Goal: Browse casually: Explore the website without a specific task or goal

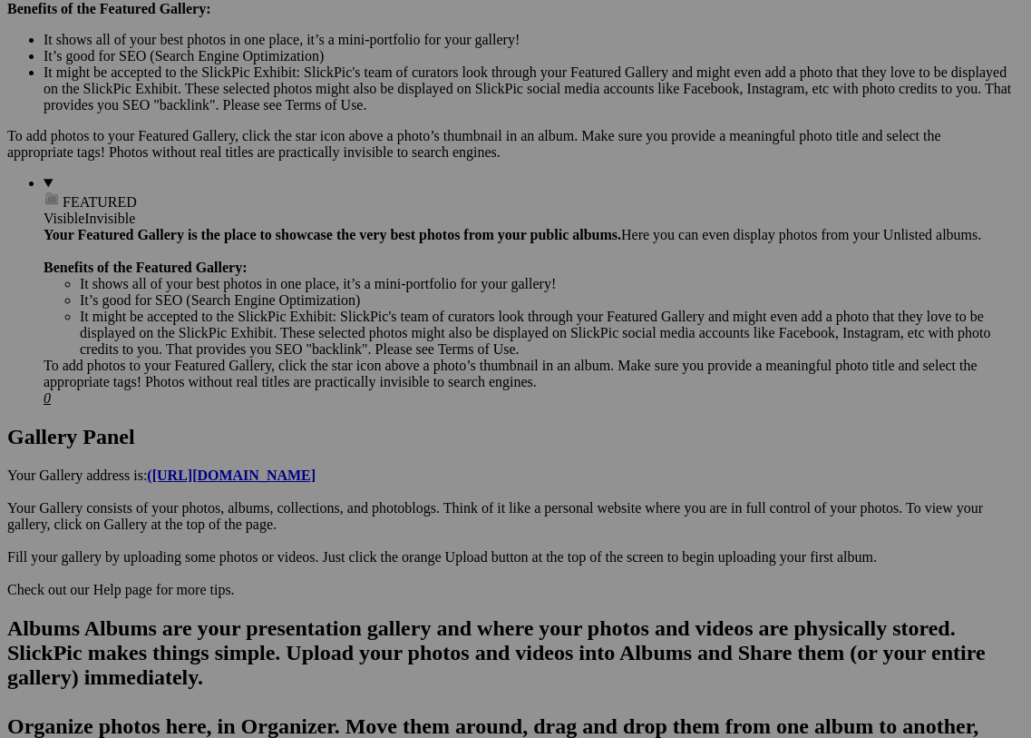
scroll to position [591, 0]
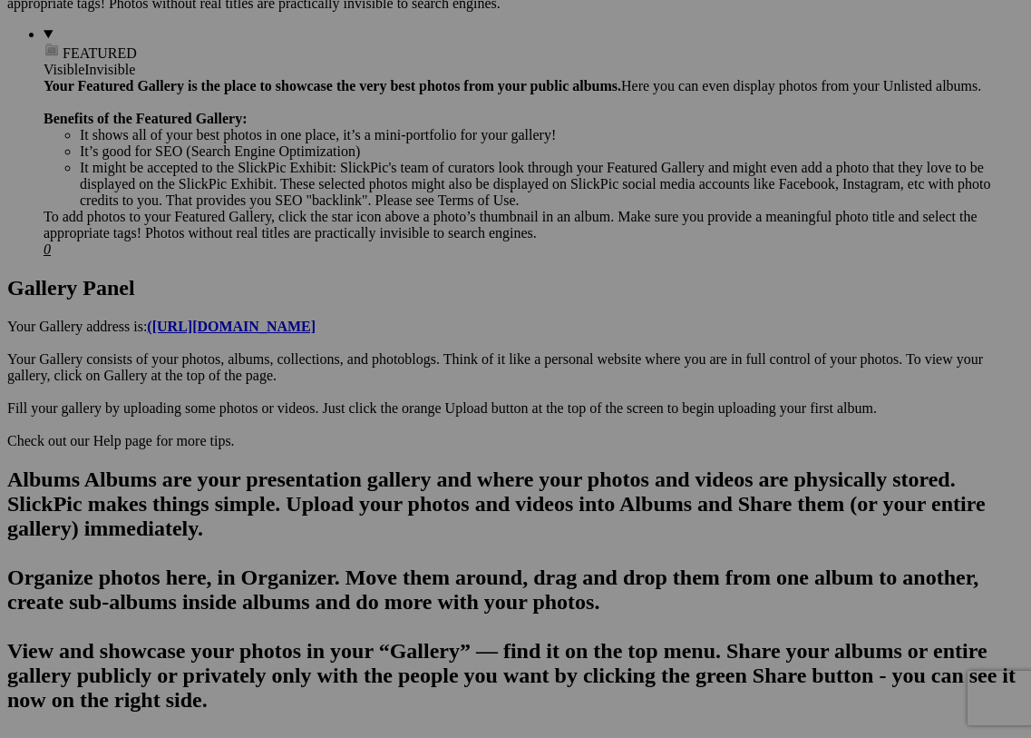
scroll to position [742, 0]
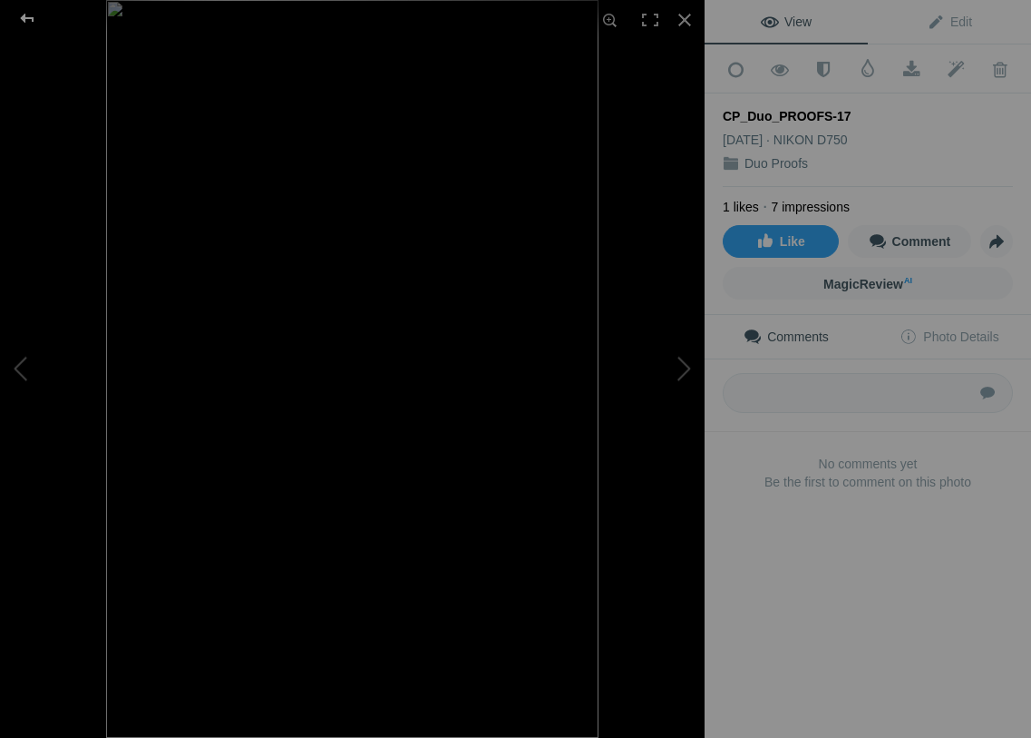
click at [39, 21] on div at bounding box center [27, 18] width 65 height 36
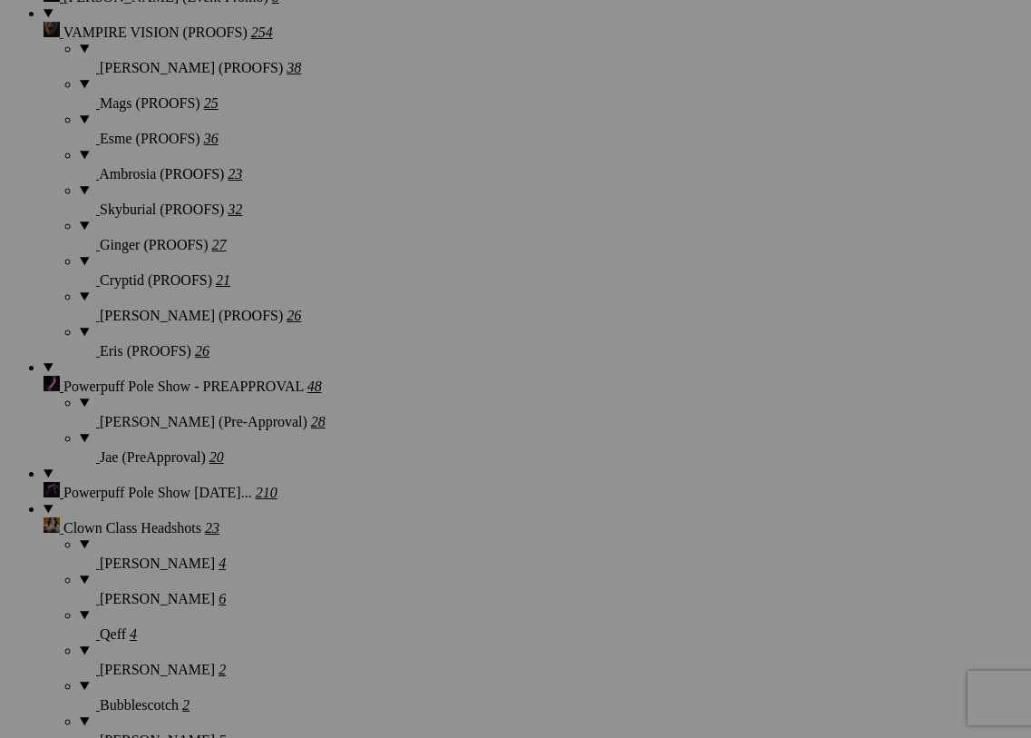
scroll to position [1785, 0]
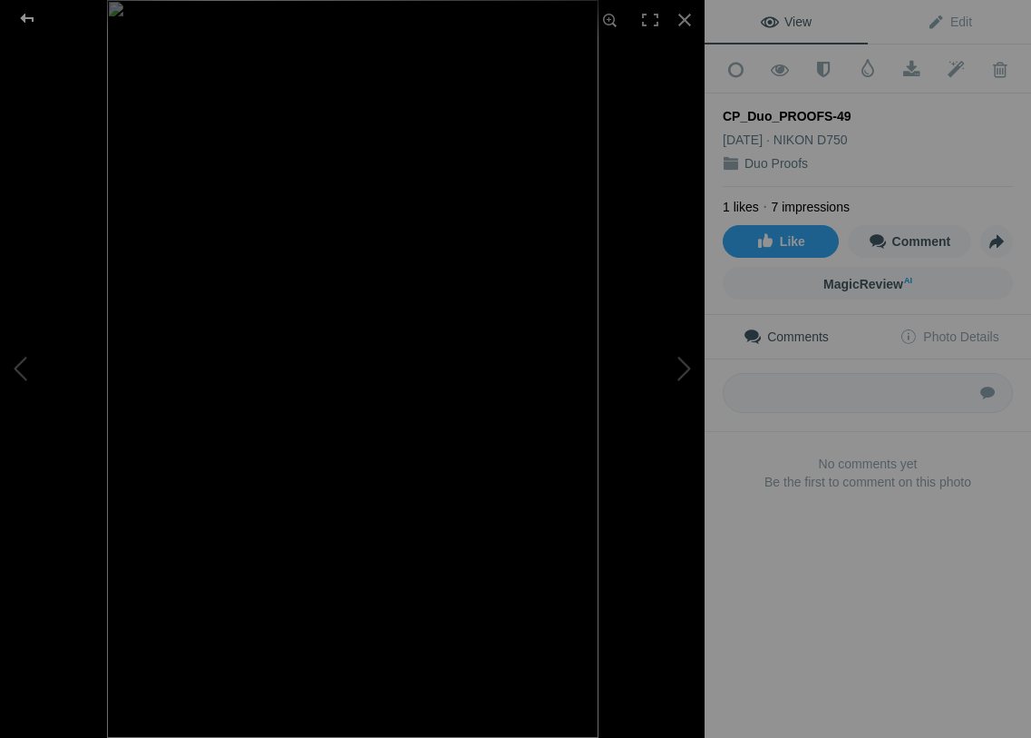
click at [23, 18] on div at bounding box center [27, 18] width 65 height 36
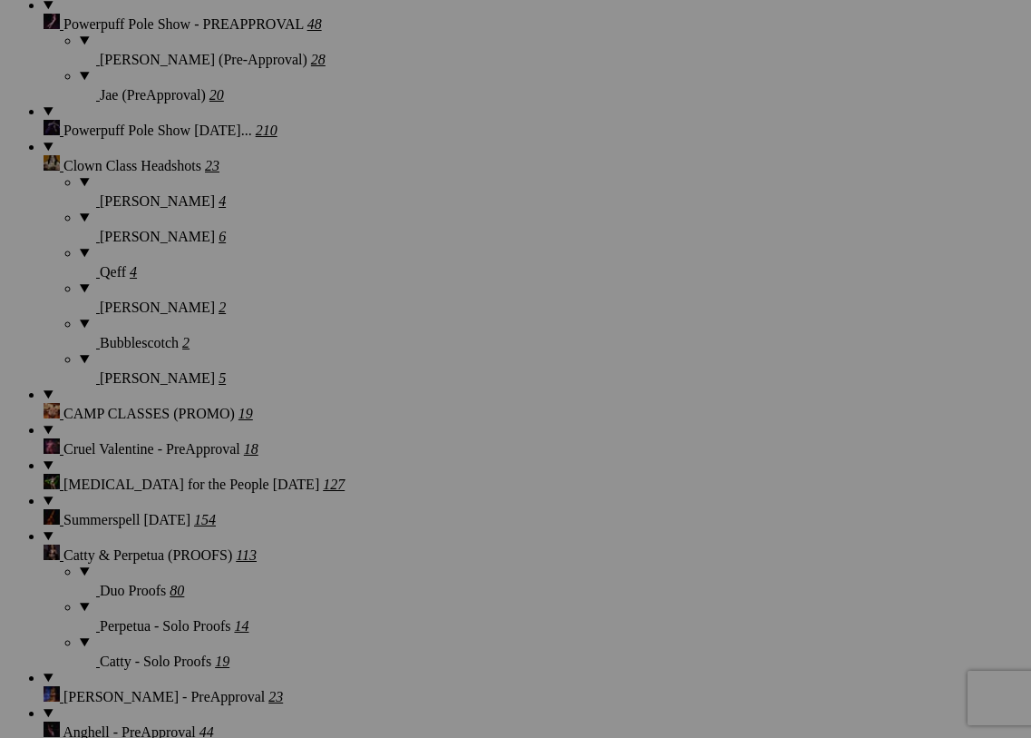
scroll to position [2115, 0]
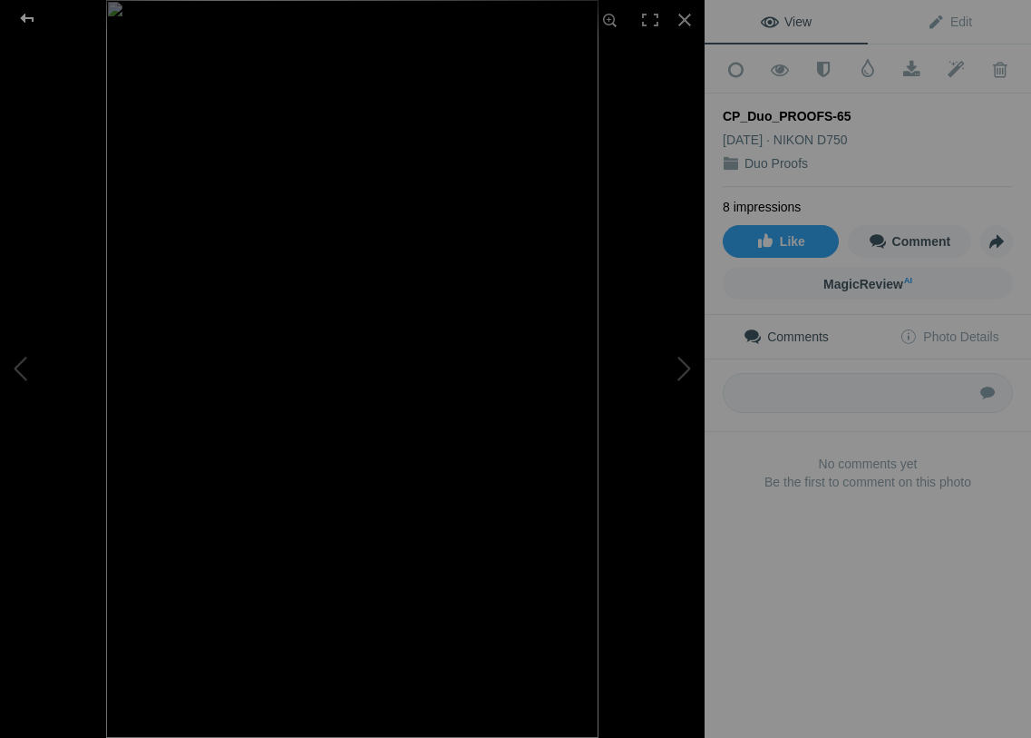
click at [13, 29] on div at bounding box center [27, 18] width 65 height 36
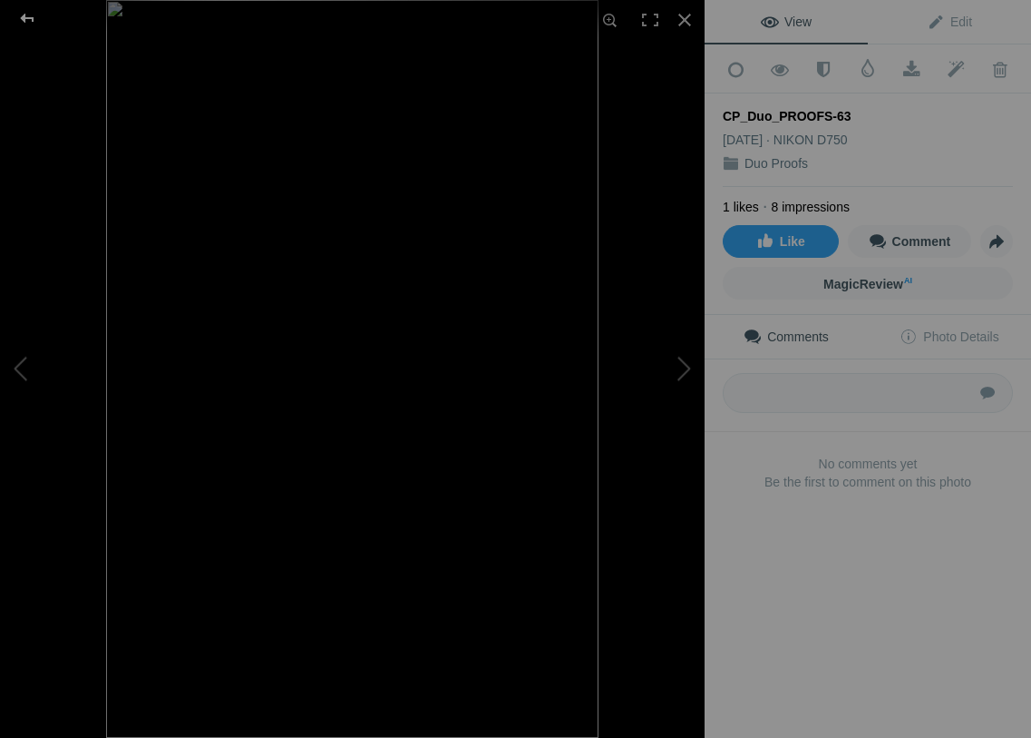
click at [24, 16] on div at bounding box center [27, 18] width 65 height 36
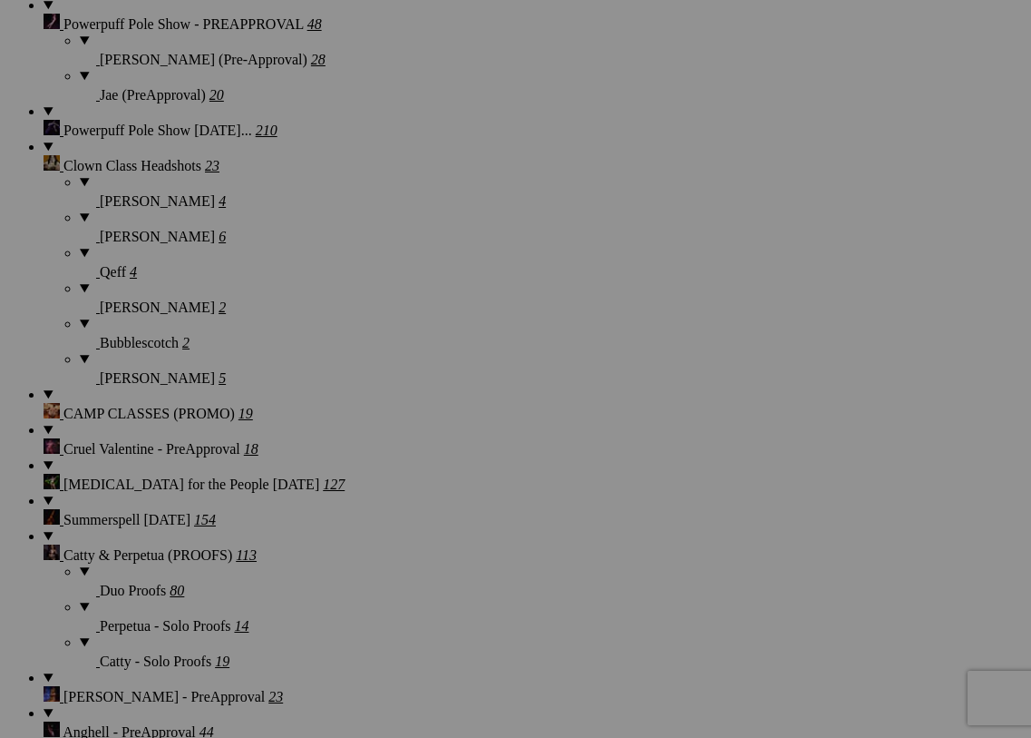
scroll to position [2357, 0]
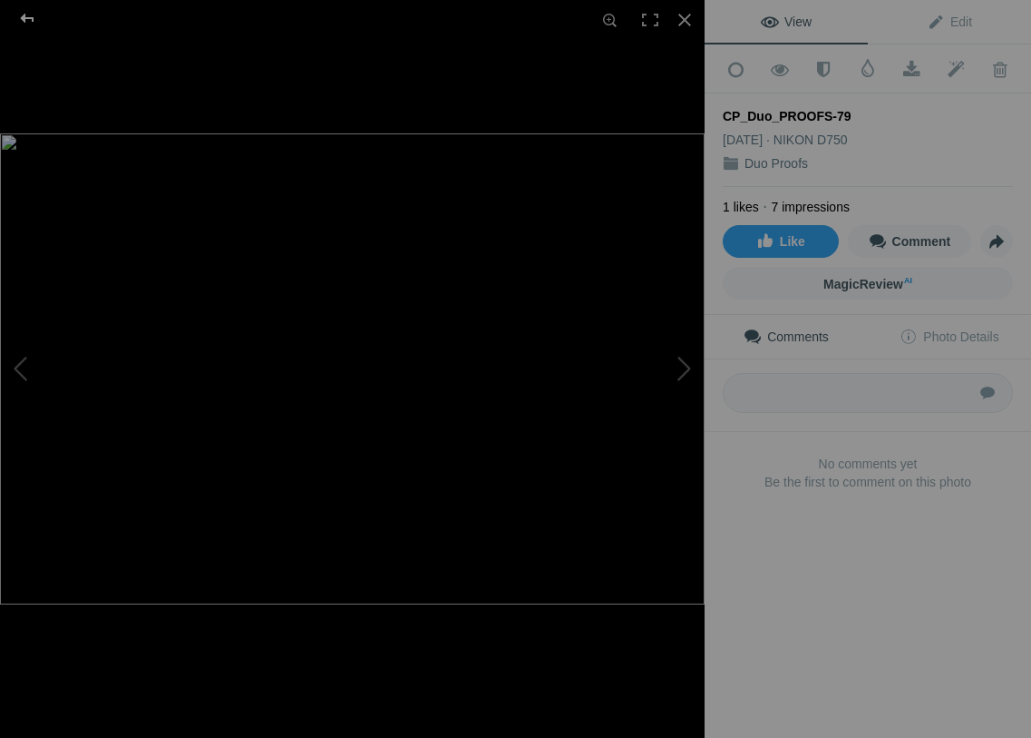
click at [27, 25] on div at bounding box center [27, 18] width 65 height 36
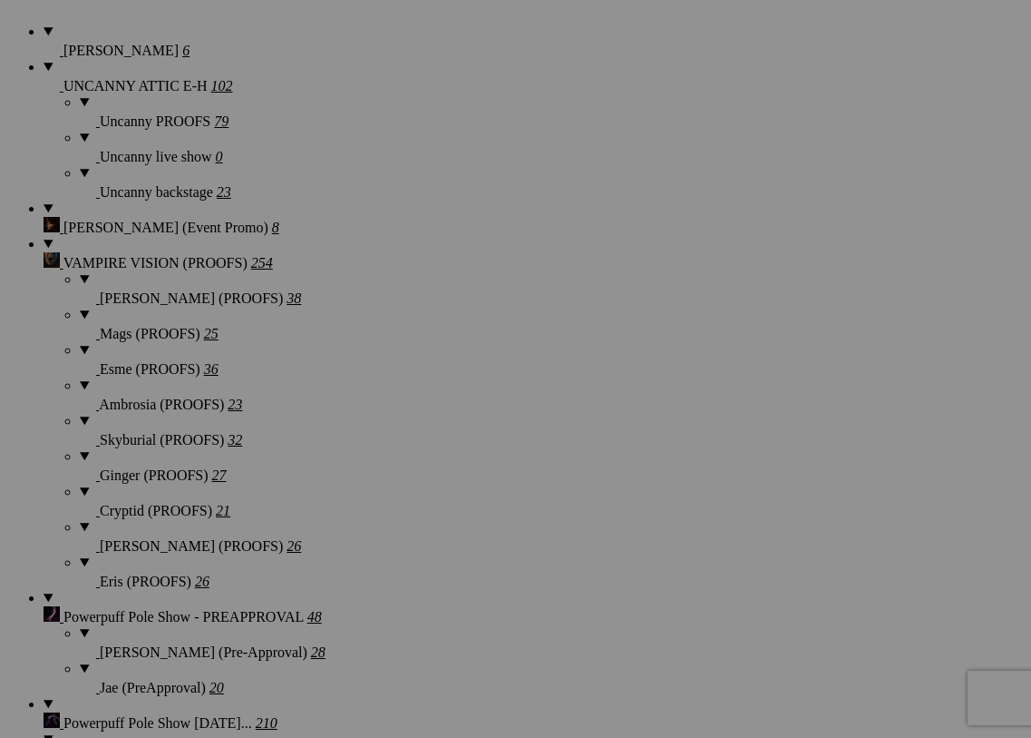
scroll to position [1527, 0]
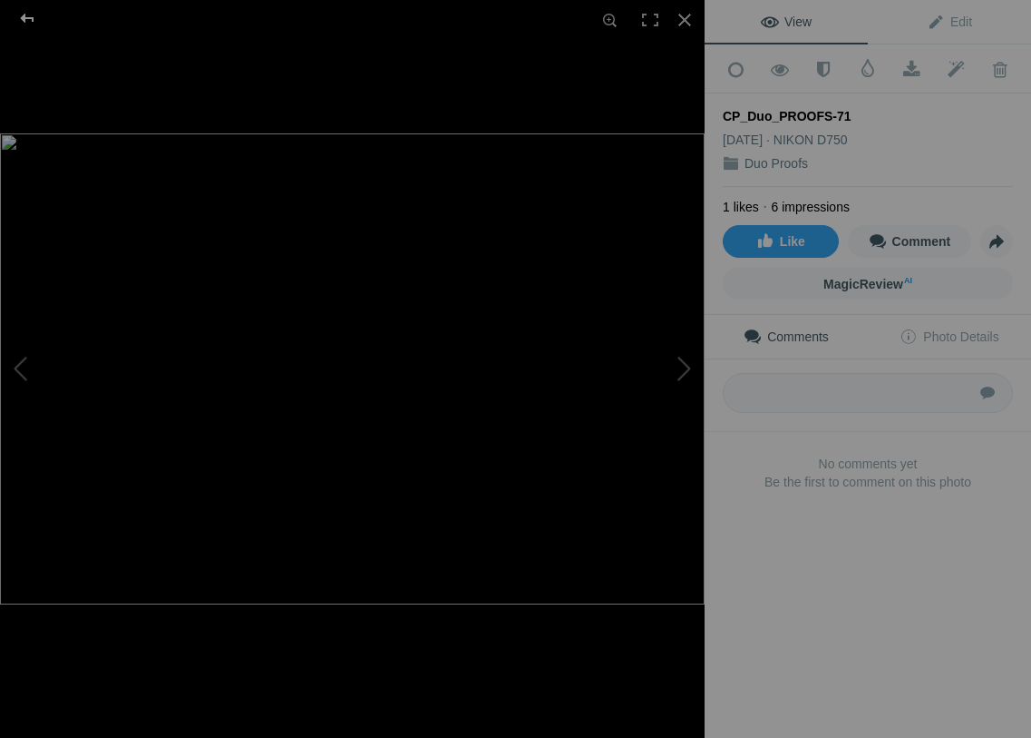
click at [17, 15] on div at bounding box center [27, 18] width 65 height 36
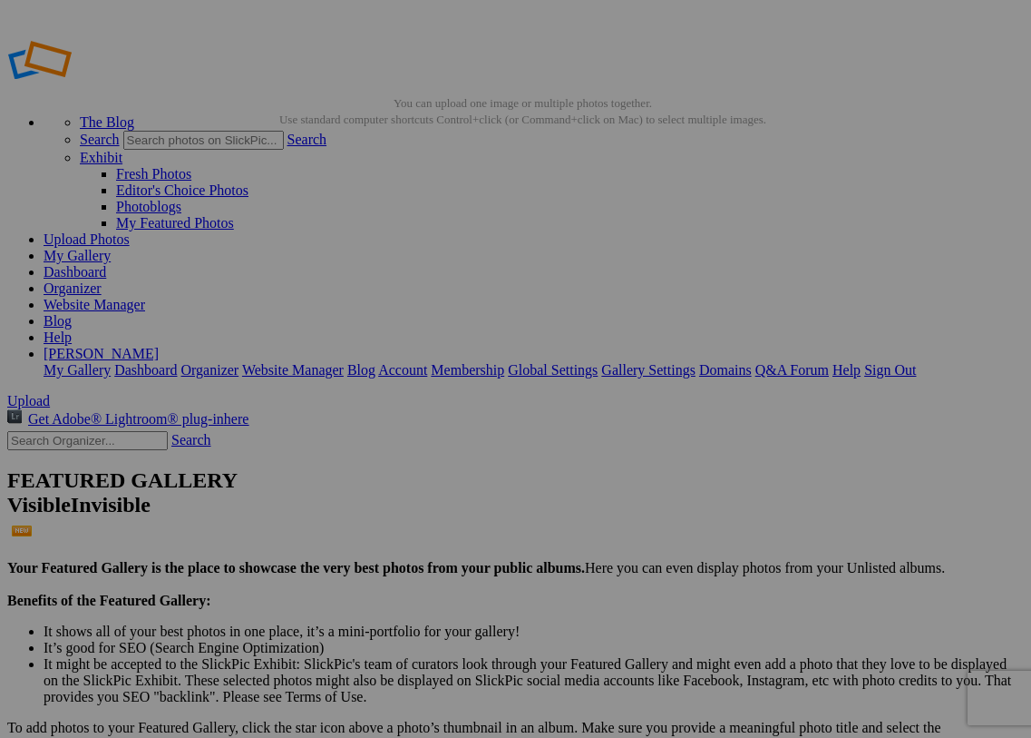
scroll to position [1717, 0]
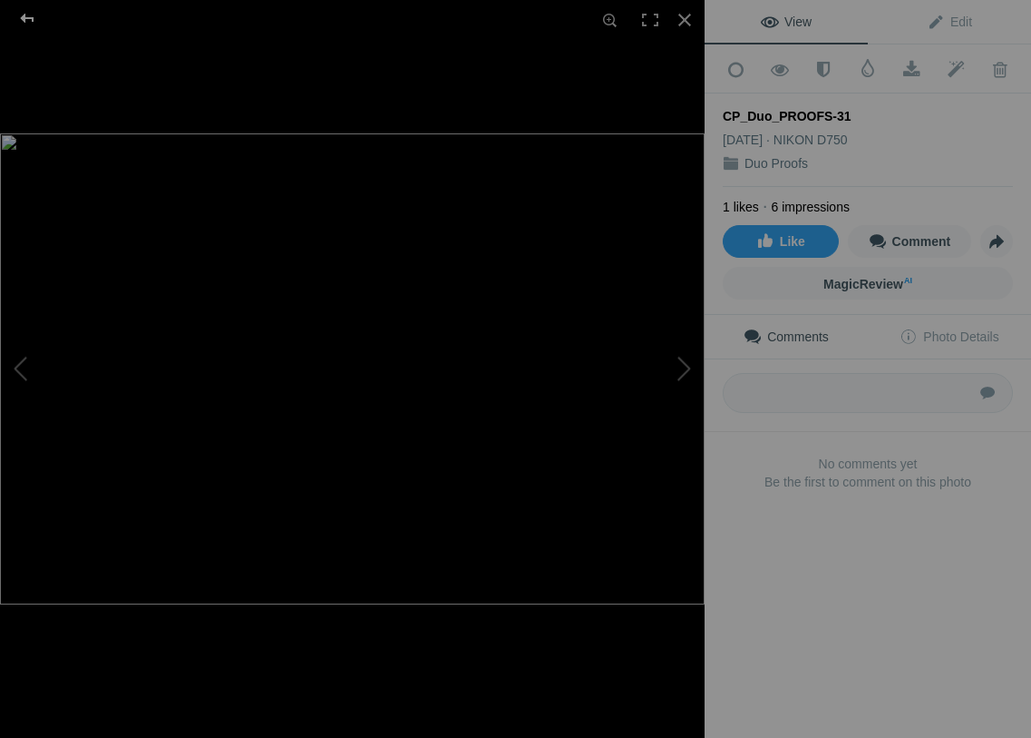
click at [26, 15] on div at bounding box center [27, 18] width 65 height 36
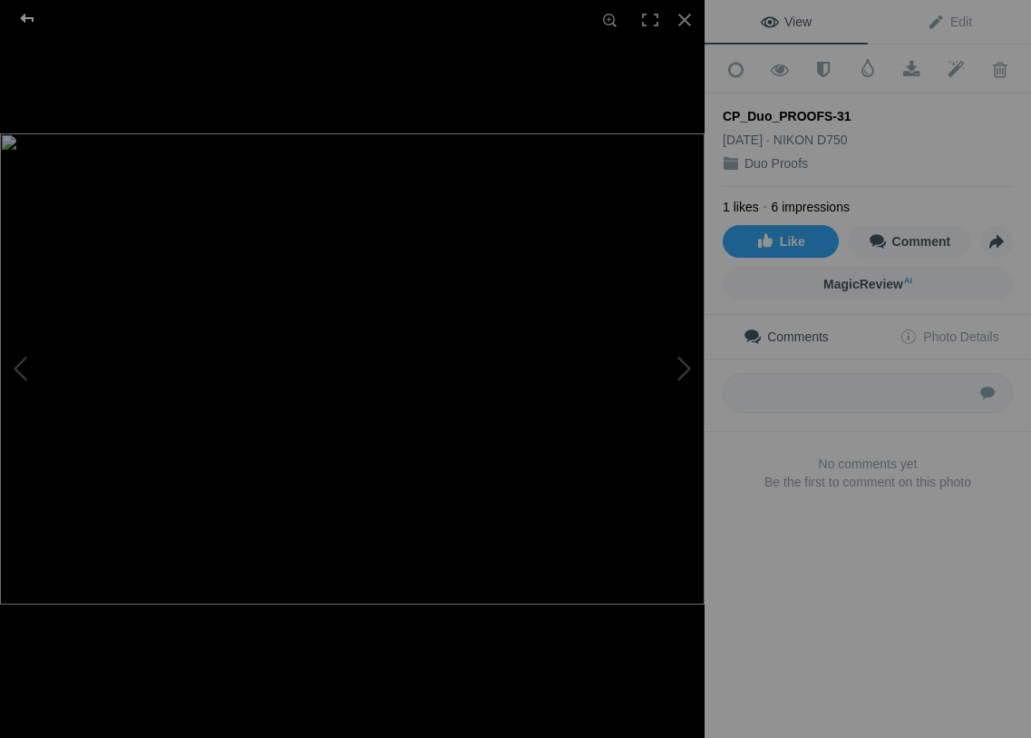
click at [29, 15] on div at bounding box center [27, 18] width 65 height 36
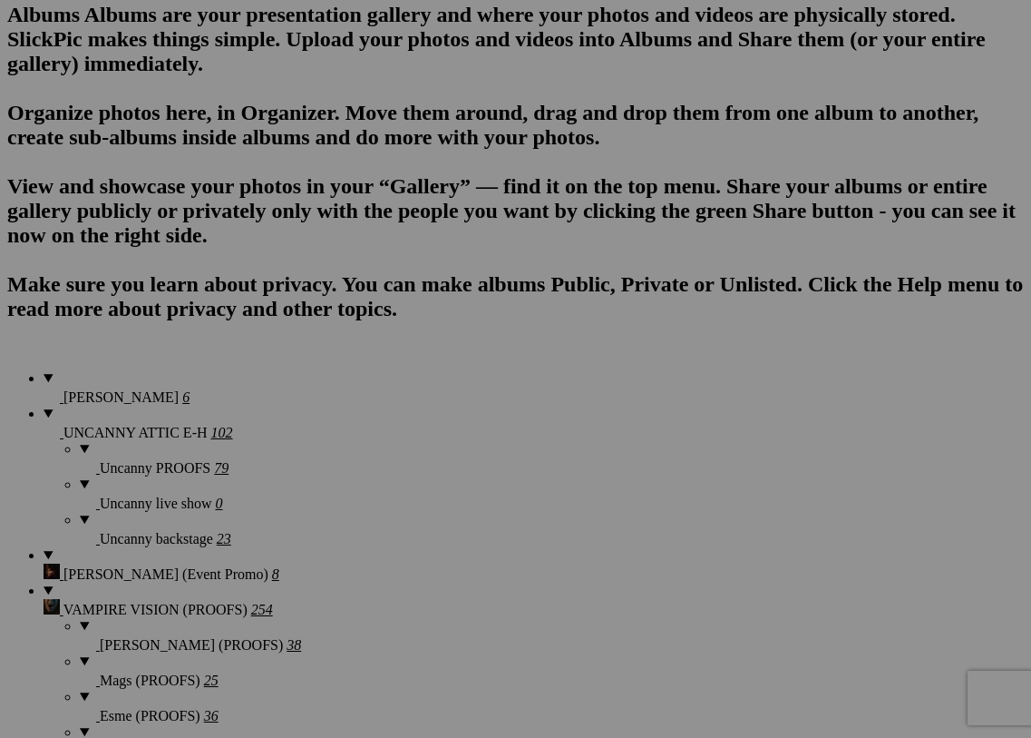
scroll to position [1204, 0]
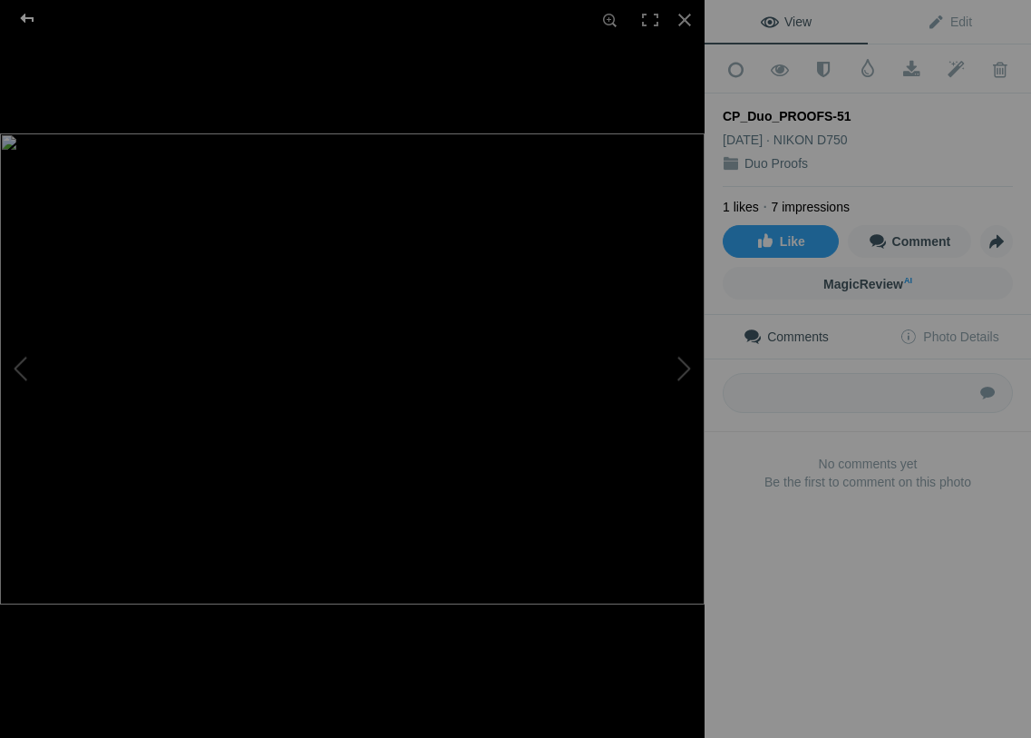
click at [23, 19] on div at bounding box center [27, 18] width 65 height 36
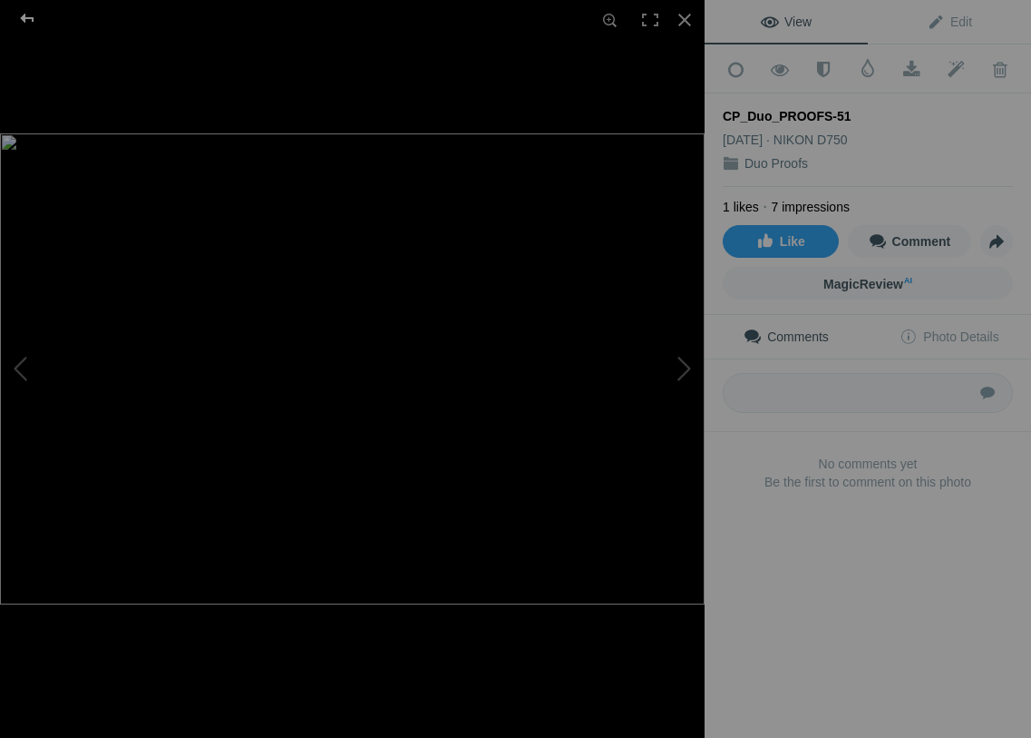
click at [34, 18] on div at bounding box center [27, 18] width 65 height 36
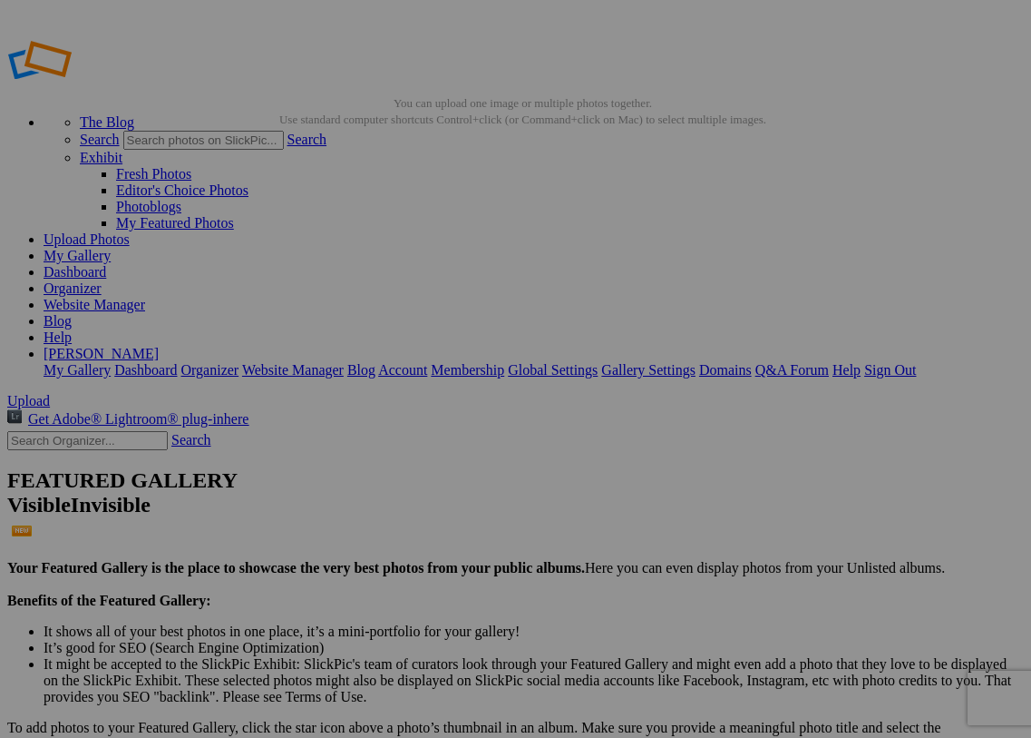
scroll to position [632, 0]
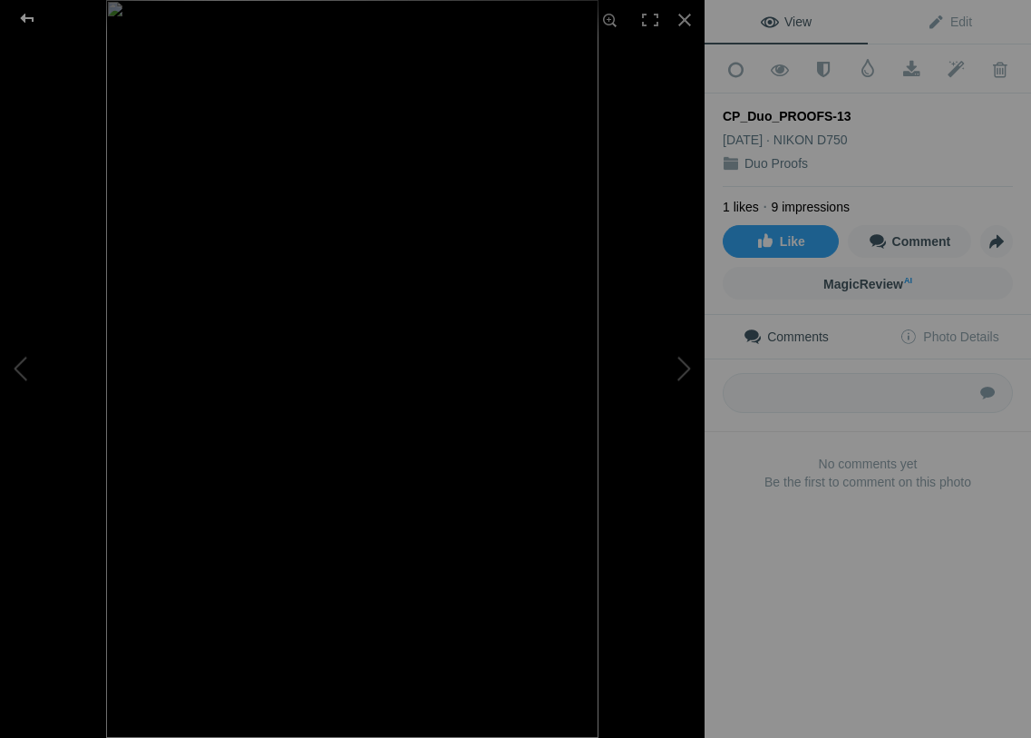
click at [29, 17] on div at bounding box center [27, 18] width 65 height 36
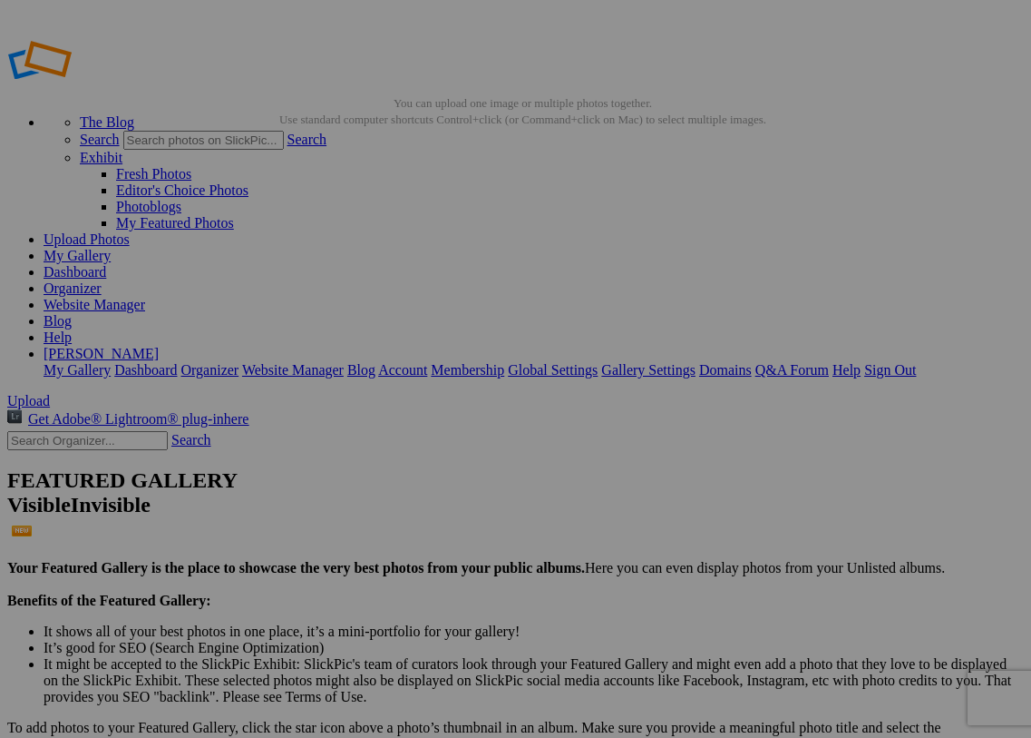
scroll to position [430, 0]
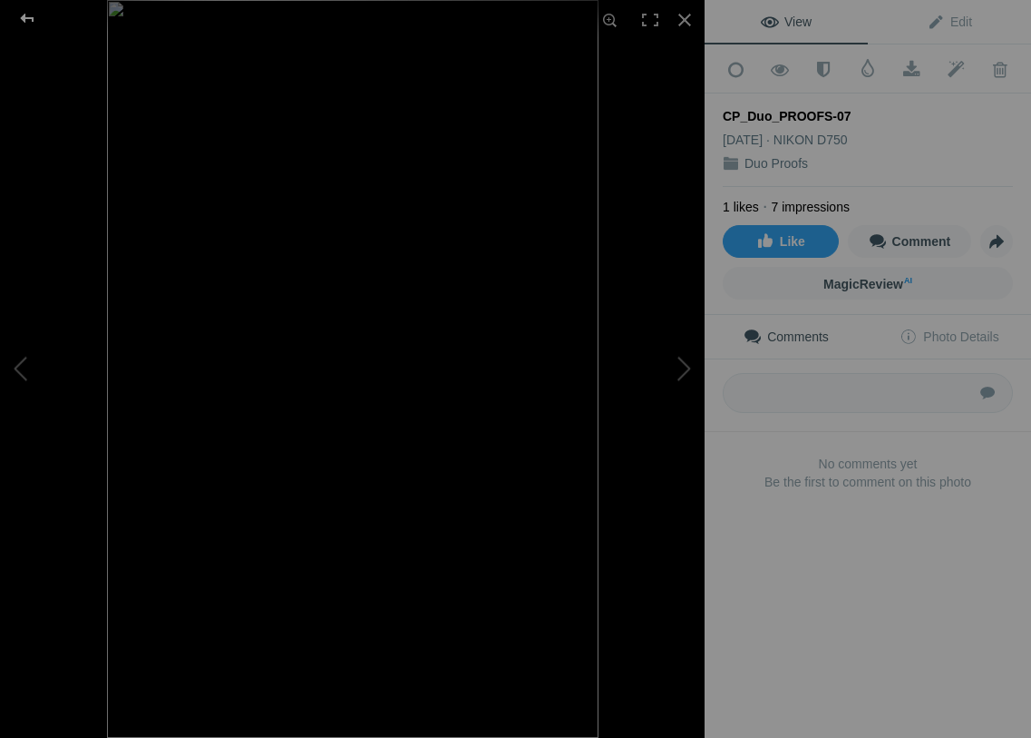
click at [30, 17] on div at bounding box center [27, 18] width 65 height 36
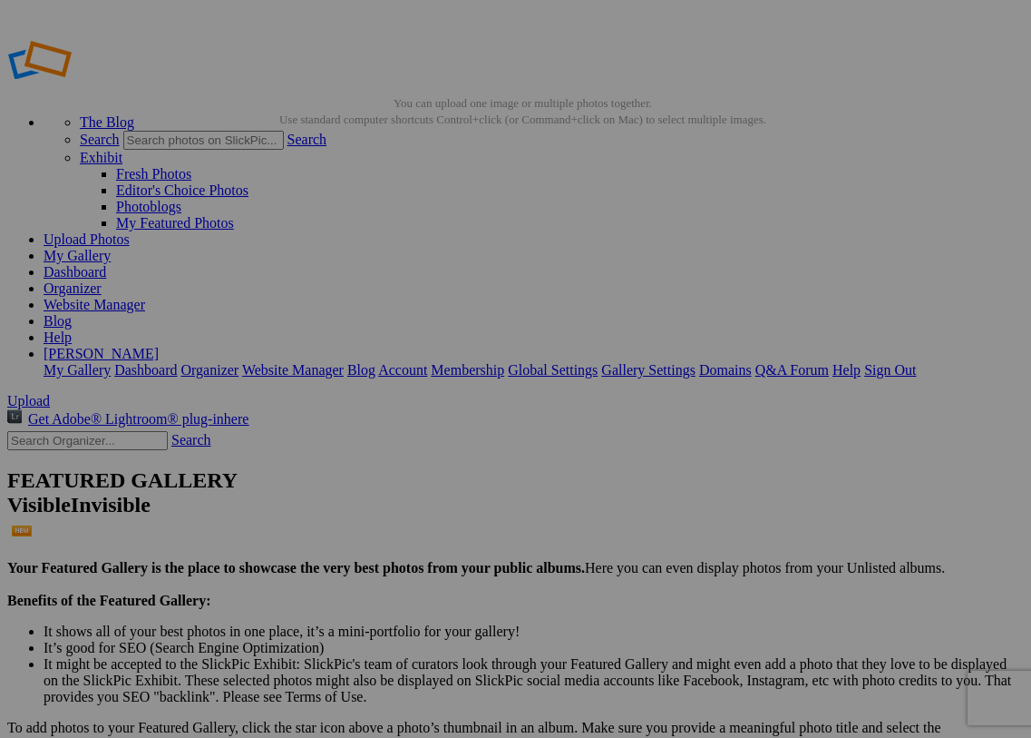
scroll to position [0, 0]
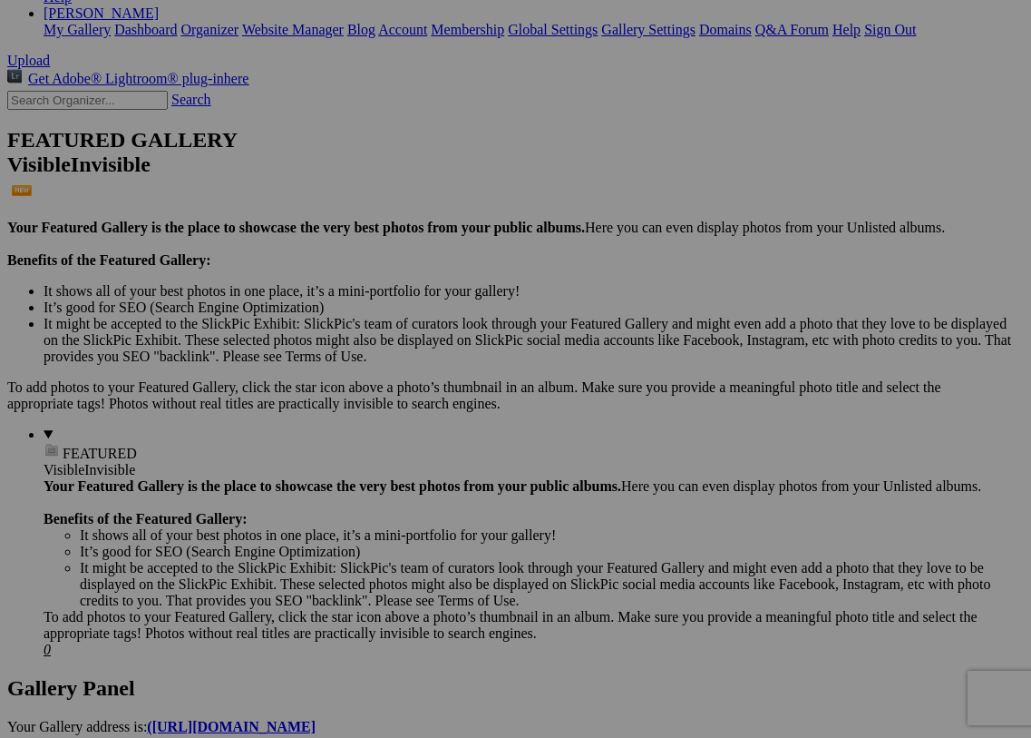
scroll to position [347, 0]
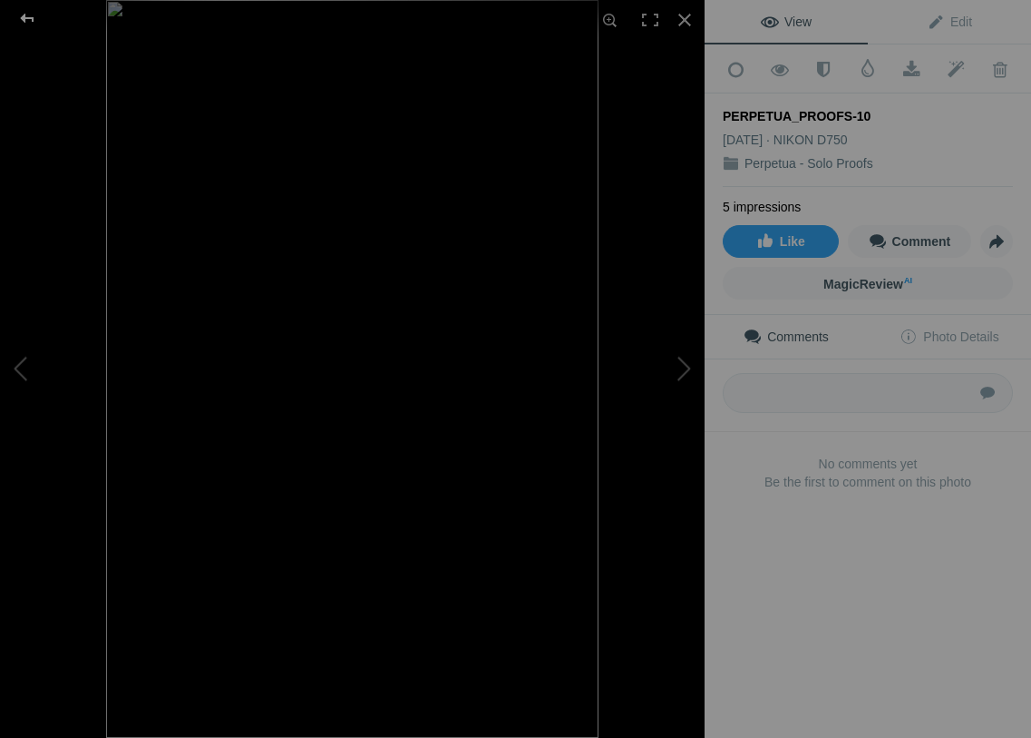
click at [26, 20] on div at bounding box center [27, 18] width 65 height 36
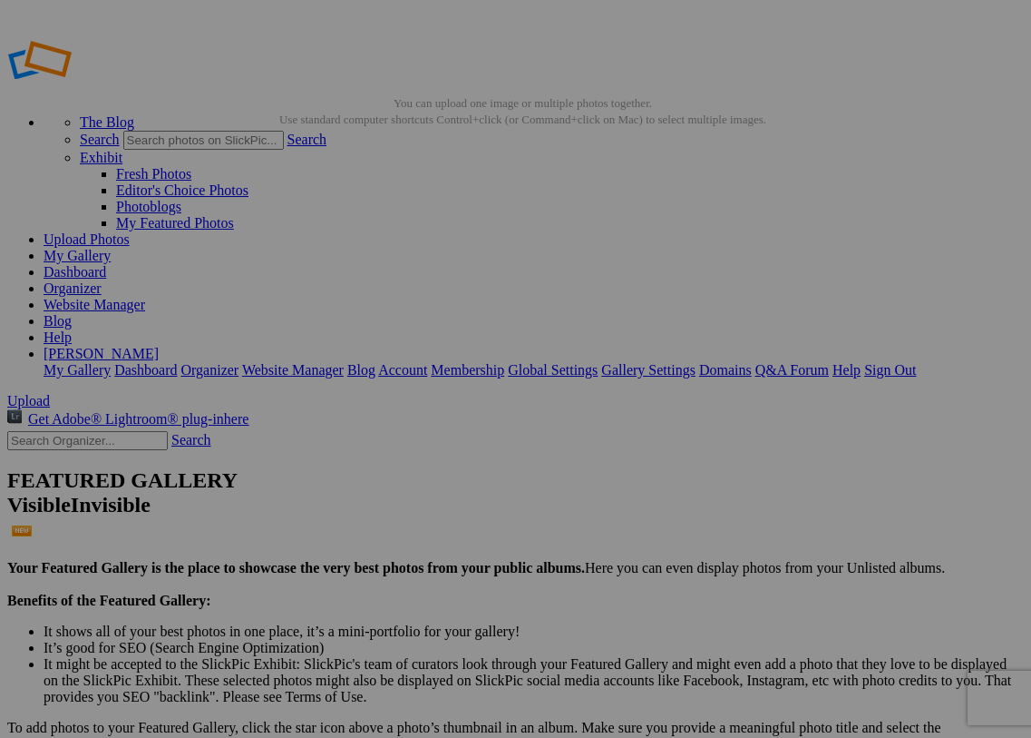
scroll to position [0, 0]
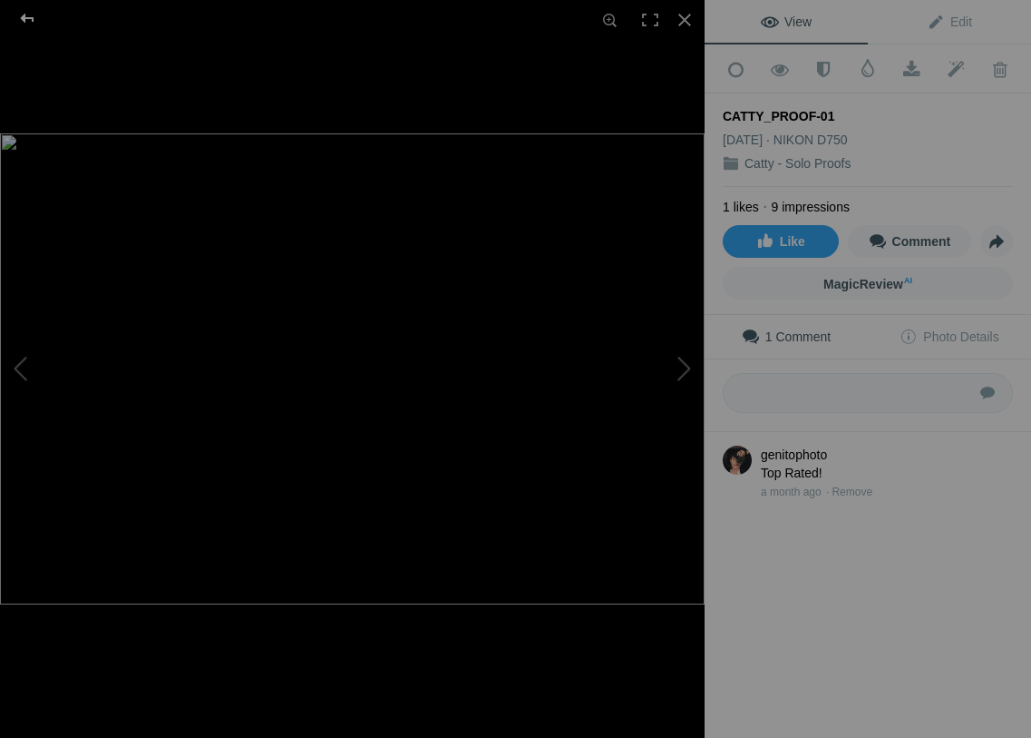
click at [34, 16] on div at bounding box center [27, 18] width 65 height 36
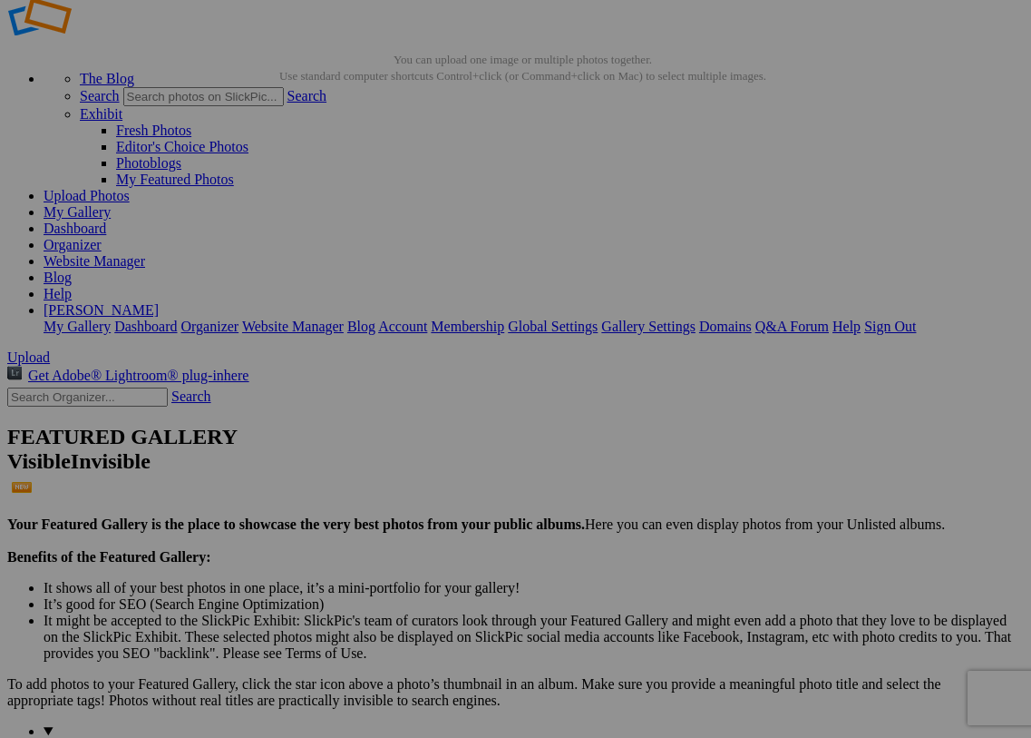
scroll to position [54, 0]
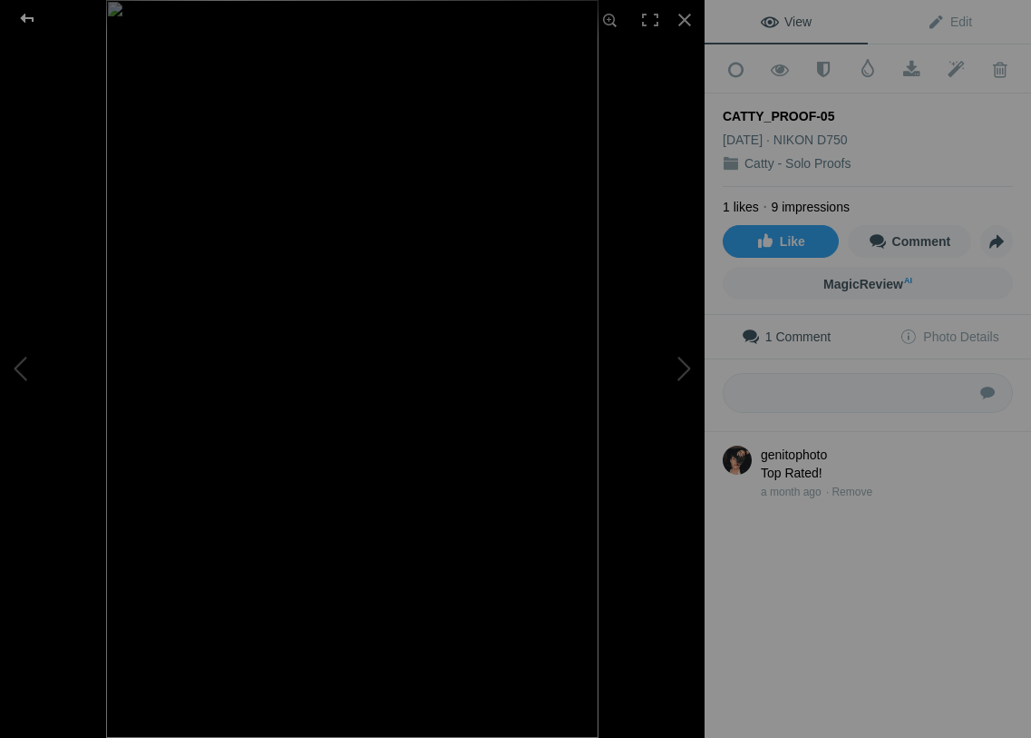
click at [22, 20] on div at bounding box center [27, 18] width 65 height 36
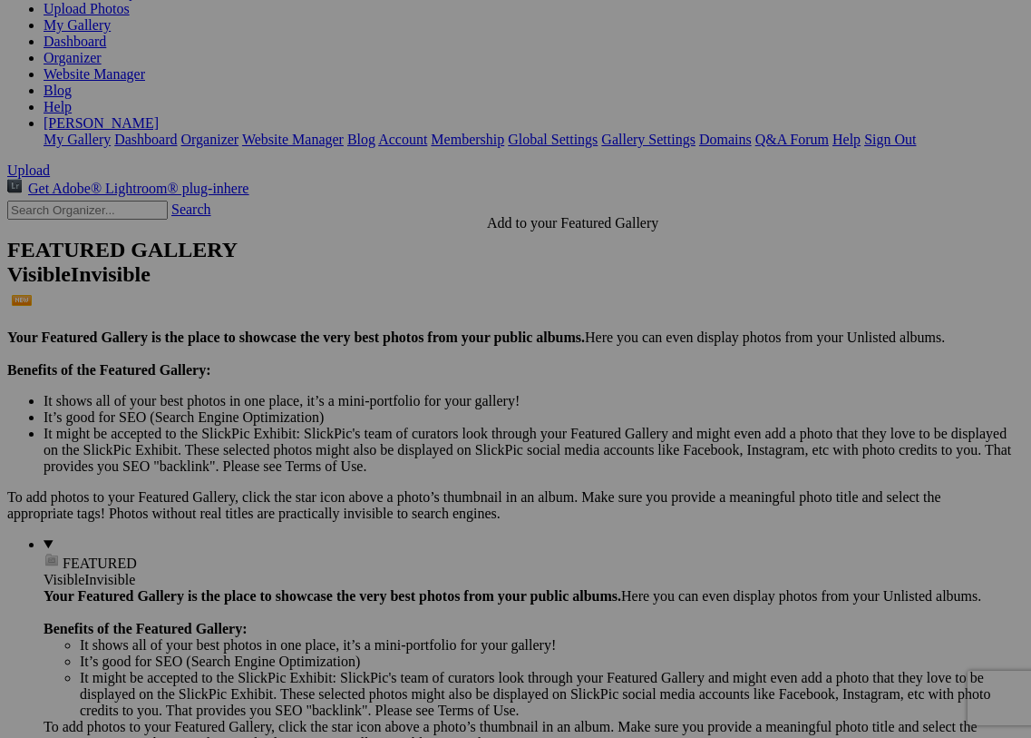
scroll to position [236, 0]
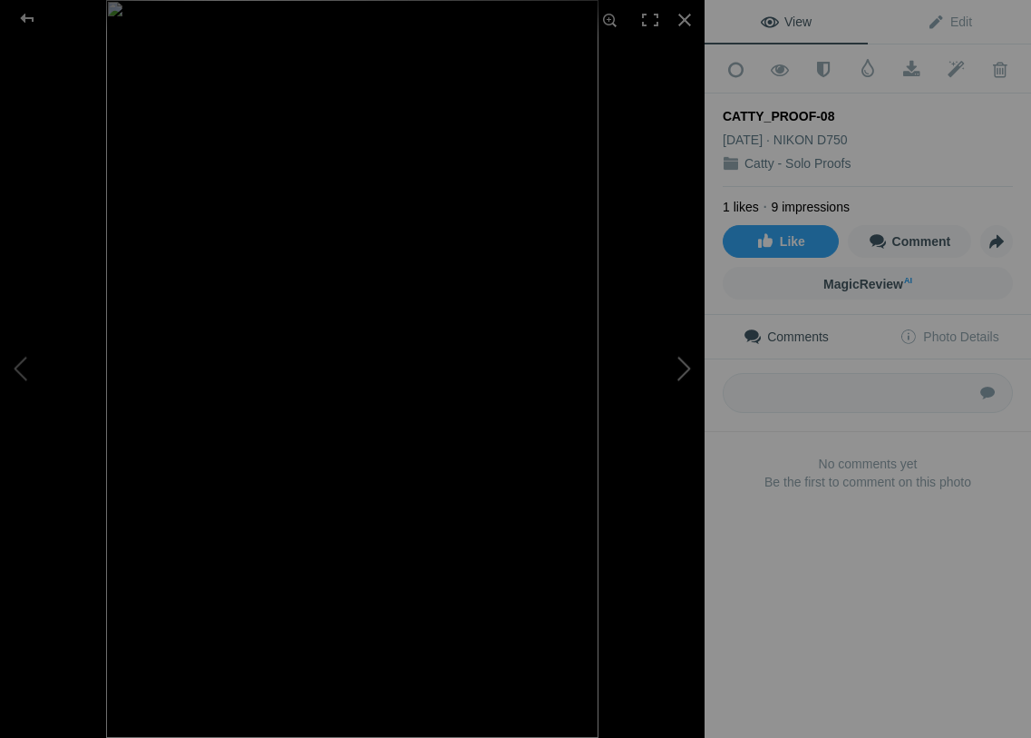
click at [690, 357] on button at bounding box center [637, 369] width 136 height 266
click at [690, 358] on button at bounding box center [637, 369] width 136 height 266
click at [26, 18] on div at bounding box center [27, 18] width 65 height 36
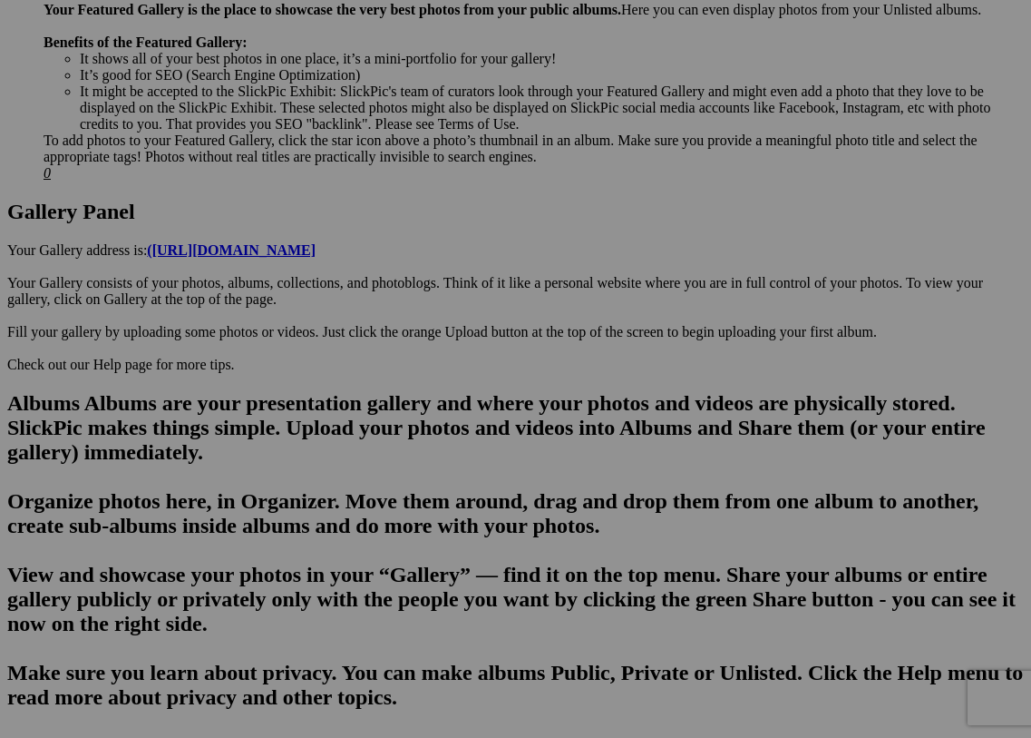
scroll to position [830, 0]
